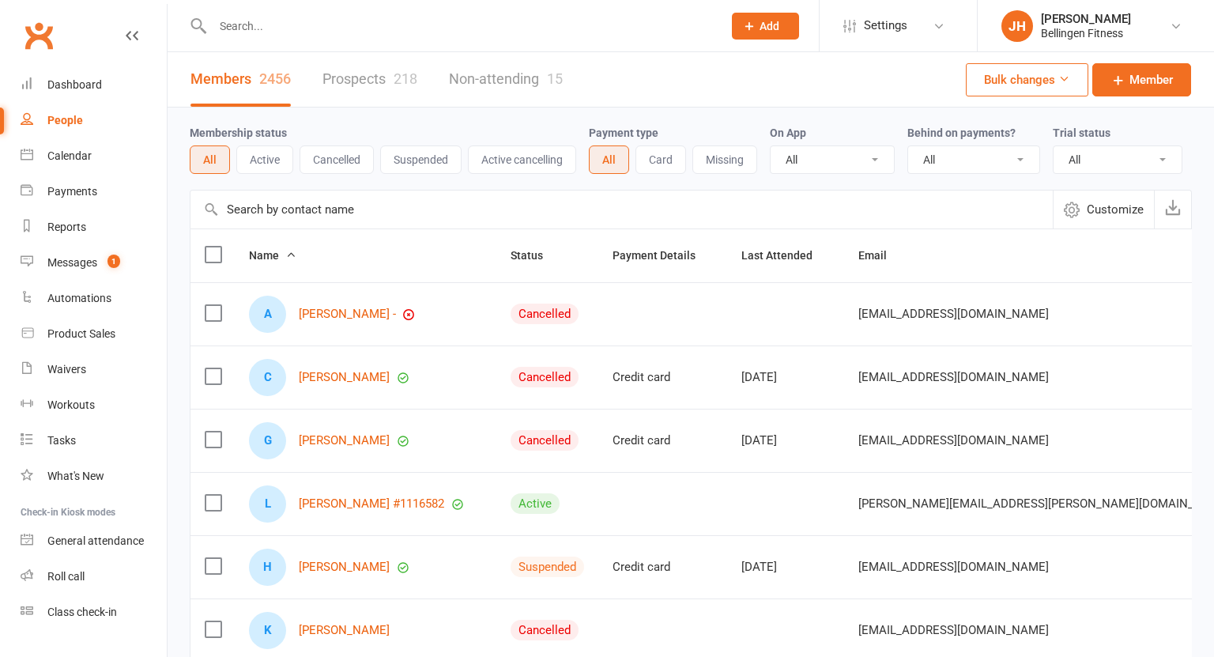
select select "100"
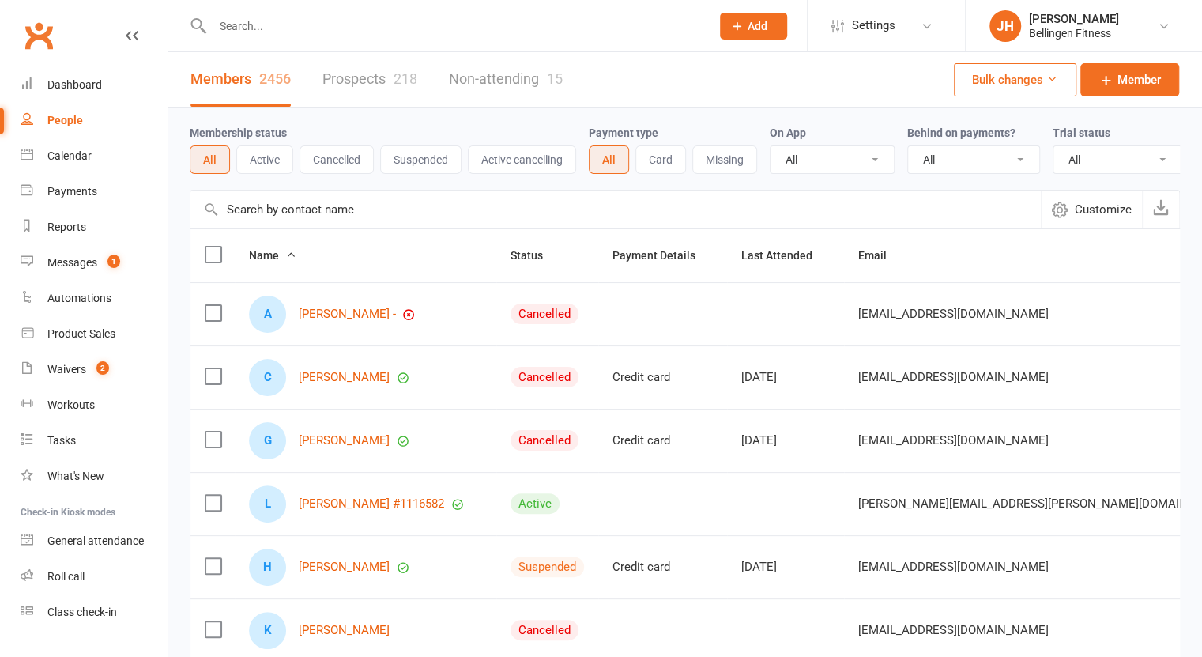
click at [242, 25] on input "text" at bounding box center [454, 26] width 492 height 22
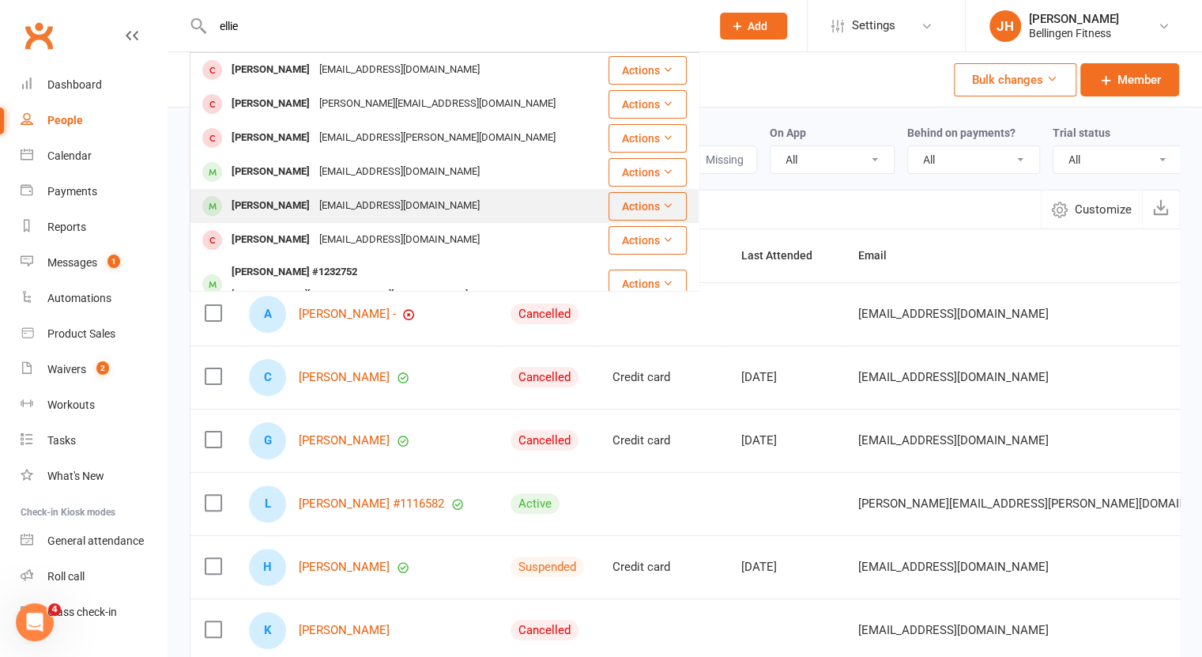
type input "ellie"
click at [262, 211] on div "[PERSON_NAME]" at bounding box center [271, 205] width 88 height 23
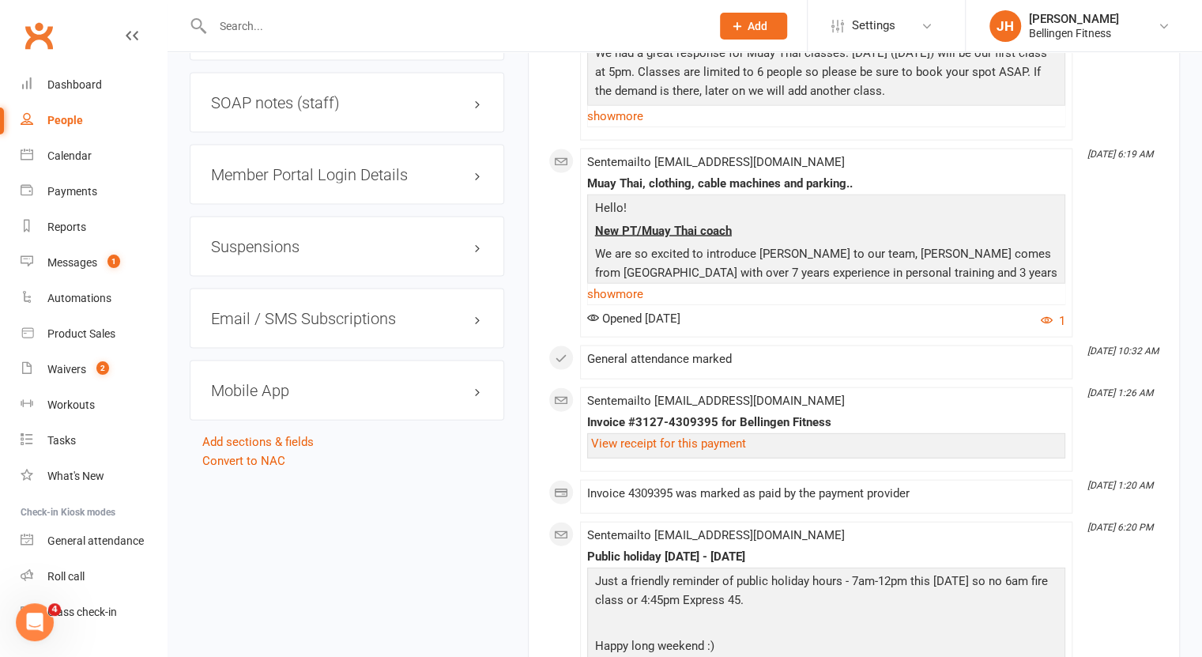
scroll to position [1904, 0]
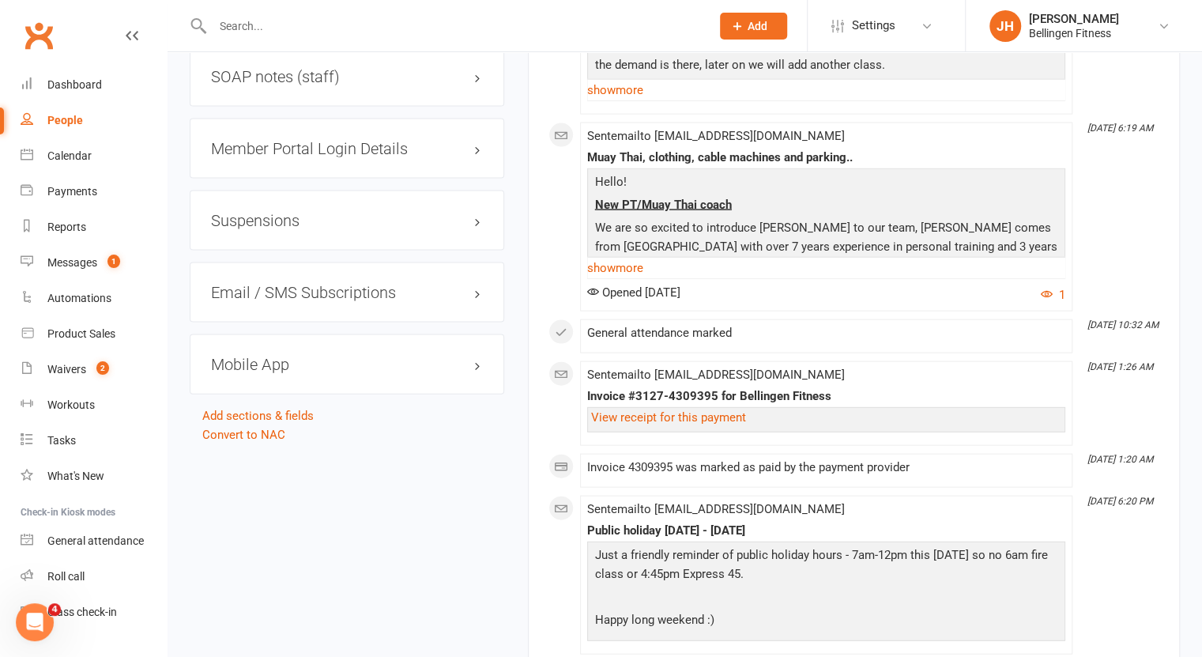
click at [247, 229] on h3 "Suspensions" at bounding box center [347, 220] width 272 height 17
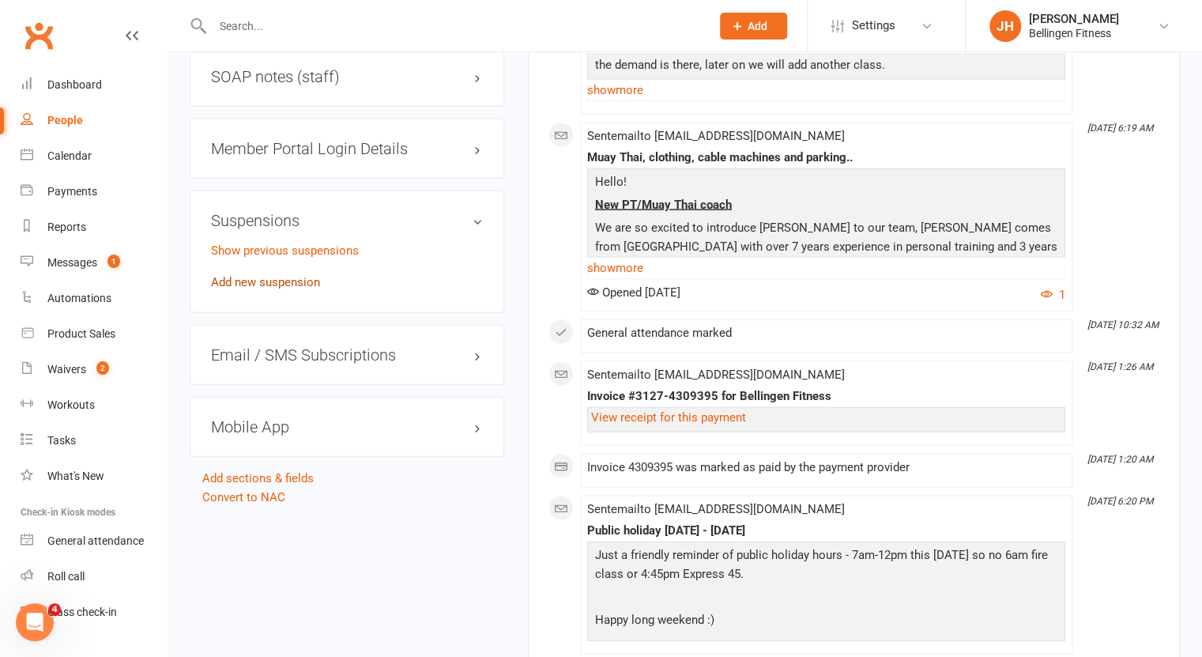
click at [255, 289] on link "Add new suspension" at bounding box center [265, 282] width 109 height 14
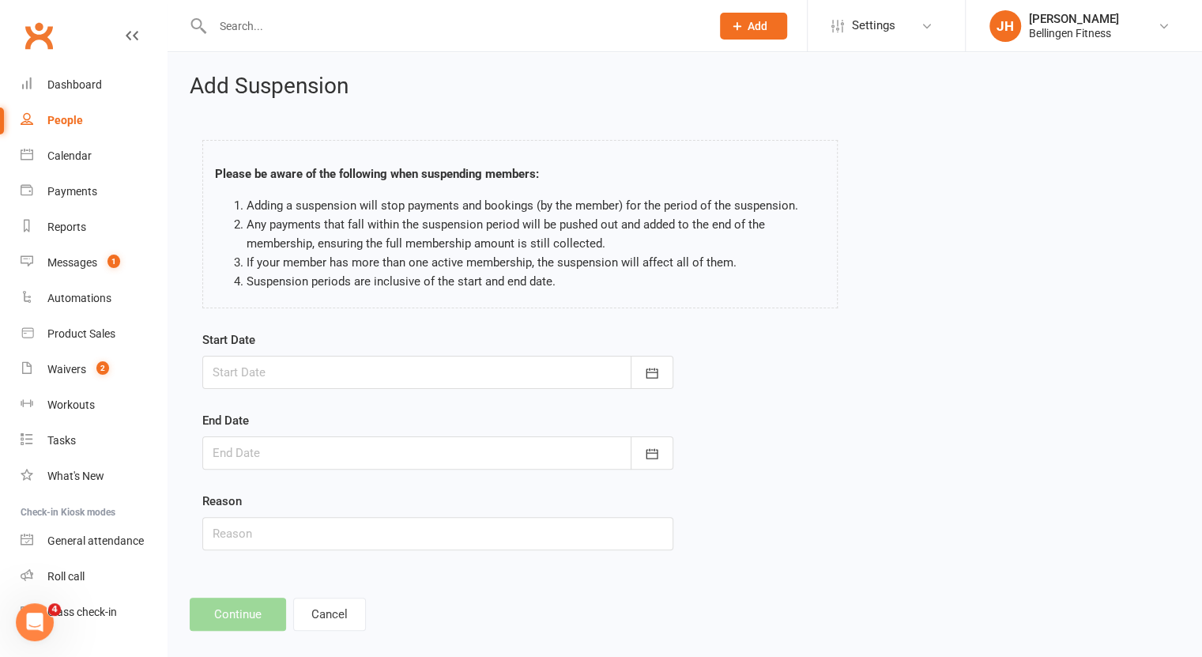
click at [272, 362] on div at bounding box center [437, 372] width 471 height 33
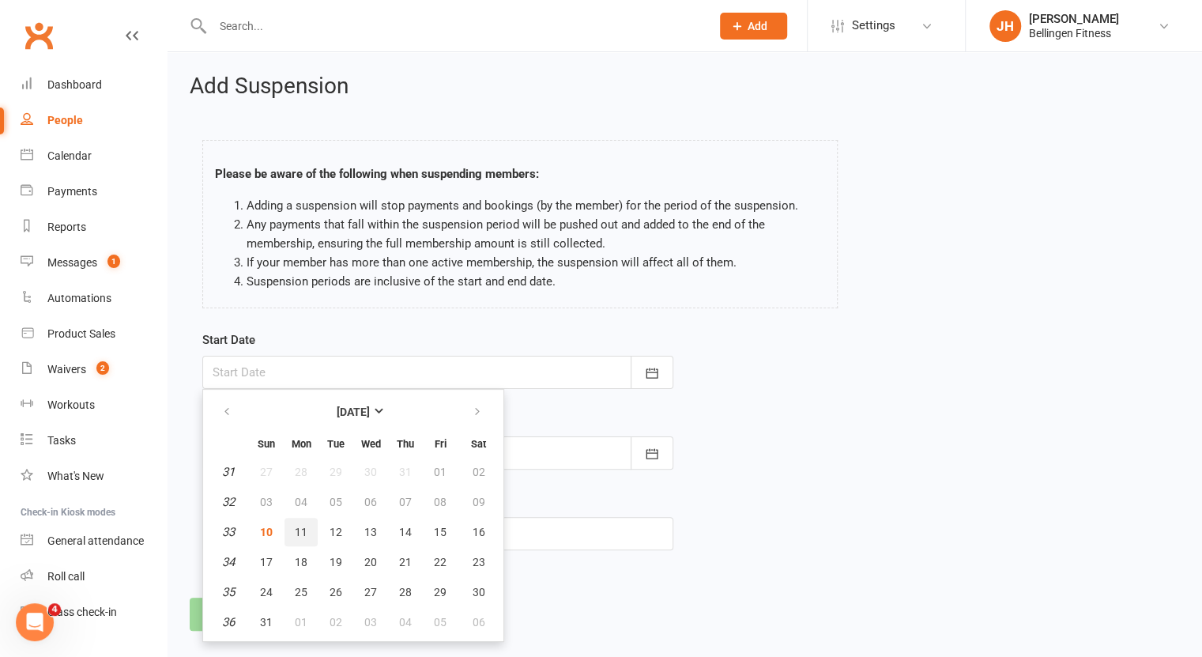
click at [305, 527] on span "11" at bounding box center [301, 532] width 13 height 13
type input "[DATE]"
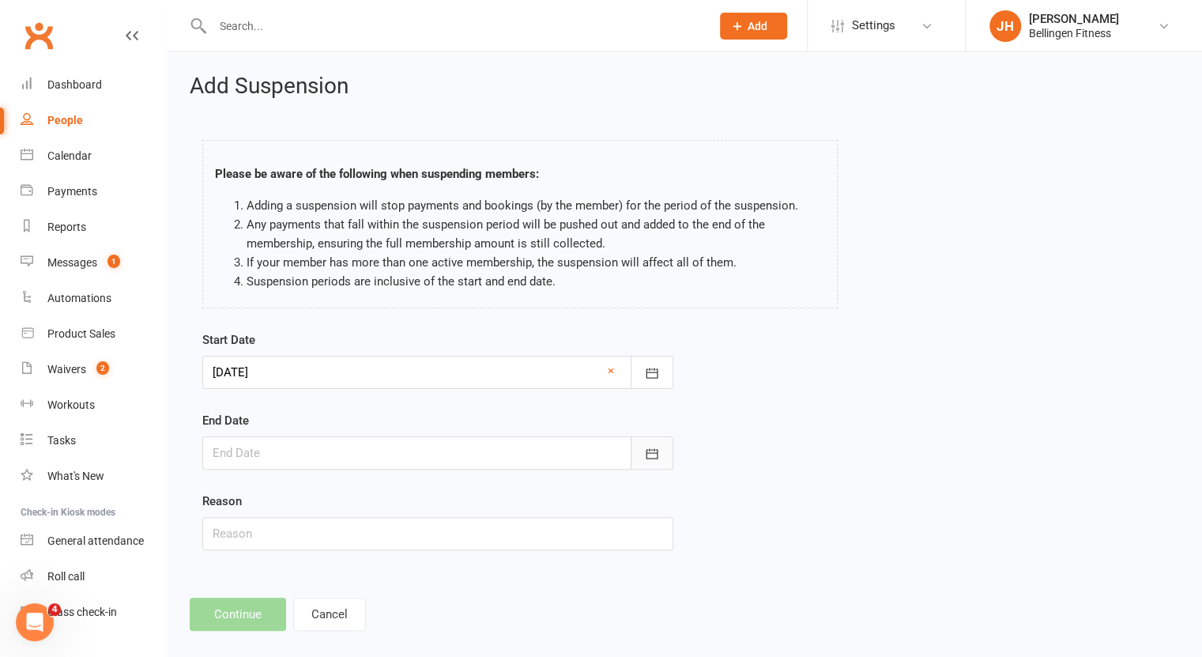
click at [662, 451] on button "button" at bounding box center [652, 452] width 43 height 33
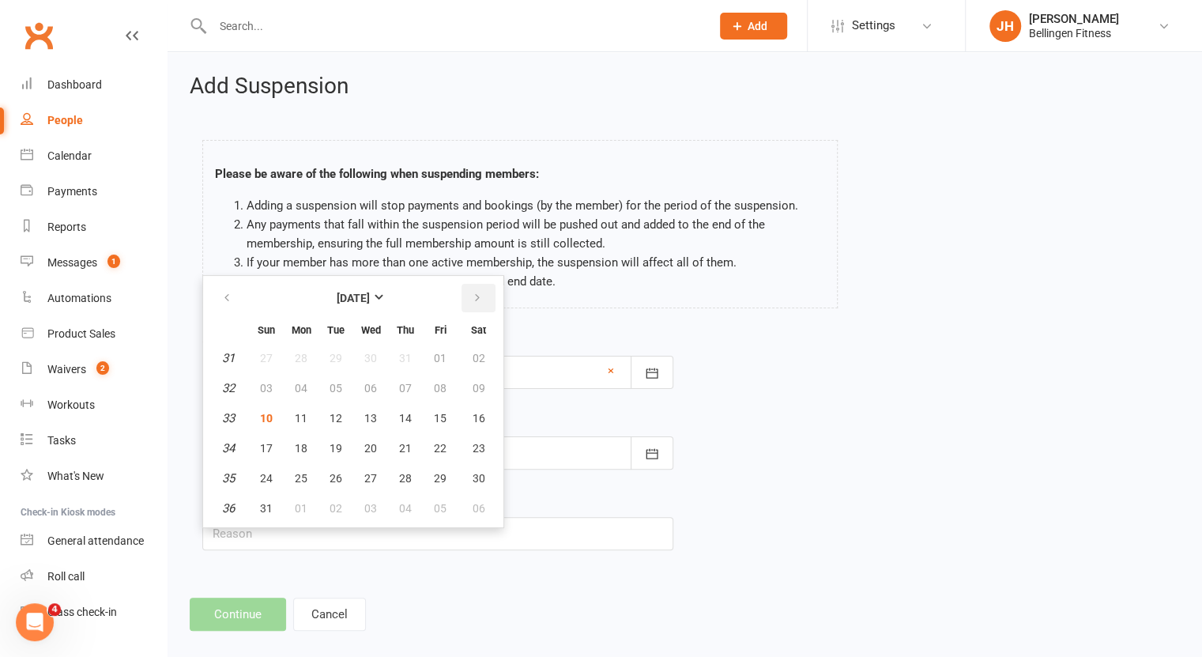
click at [477, 296] on icon "button" at bounding box center [477, 298] width 11 height 13
click at [279, 354] on button "30" at bounding box center [266, 358] width 33 height 28
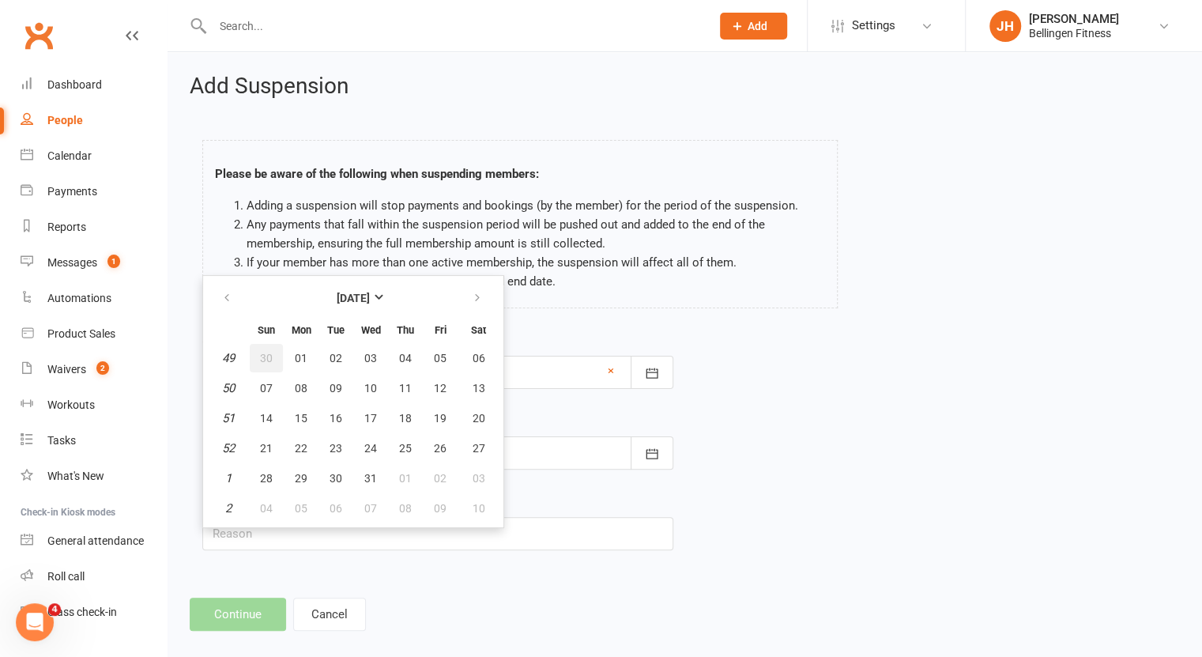
type input "[DATE]"
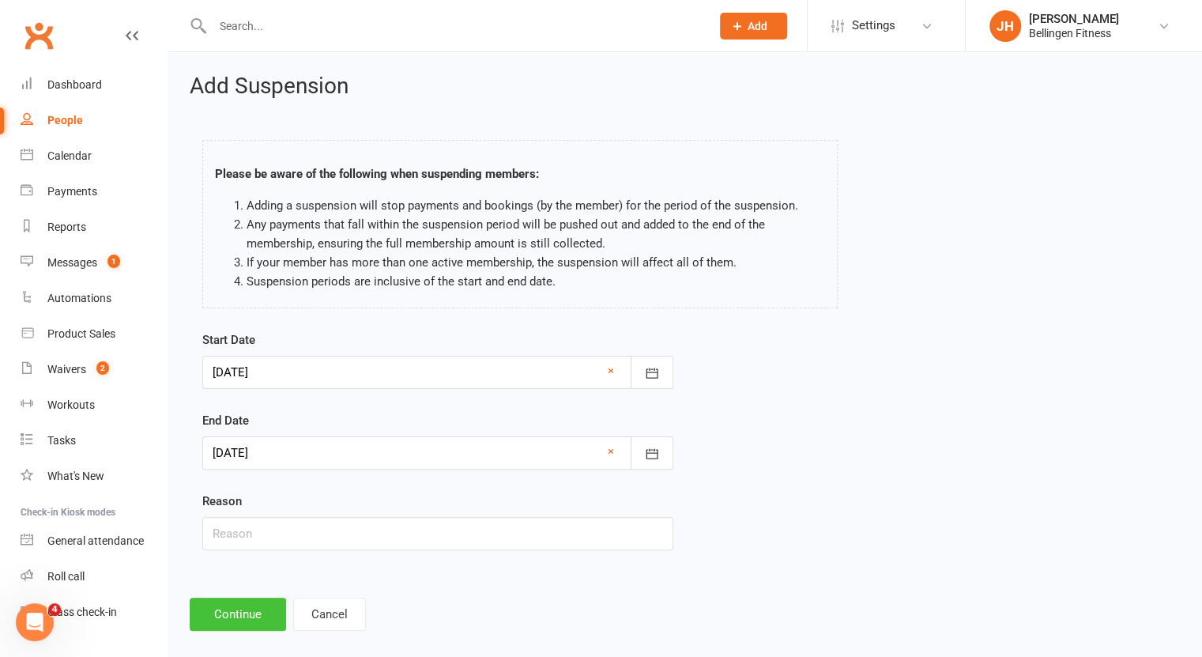
click at [248, 613] on button "Continue" at bounding box center [238, 614] width 96 height 33
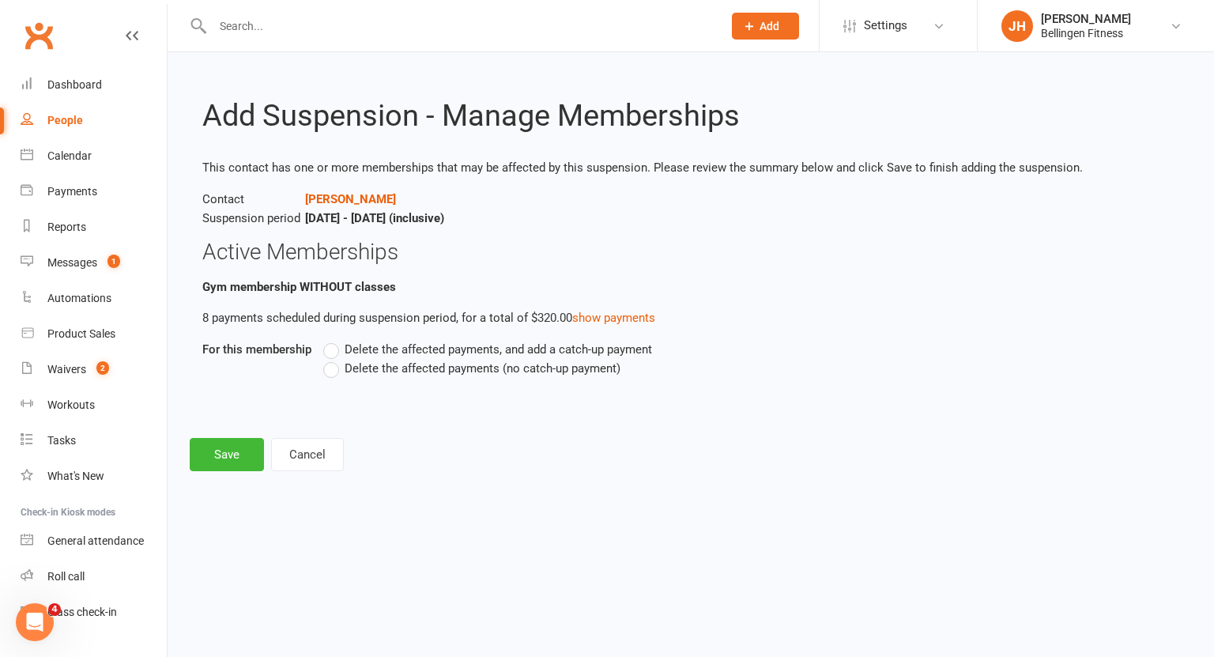
click at [403, 372] on span "Delete the affected payments (no catch-up payment)" at bounding box center [483, 367] width 276 height 17
click at [334, 359] on input "Delete the affected payments (no catch-up payment)" at bounding box center [328, 359] width 10 height 0
click at [229, 443] on button "Save" at bounding box center [227, 454] width 74 height 33
